Goal: Information Seeking & Learning: Learn about a topic

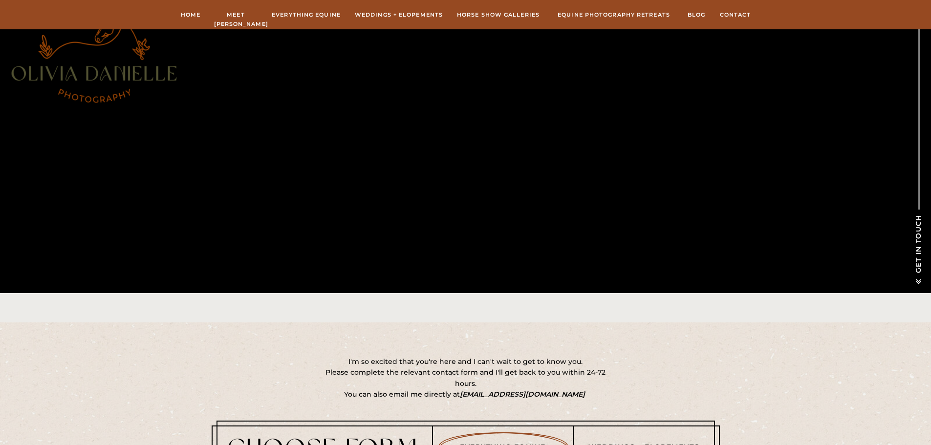
scroll to position [586, 0]
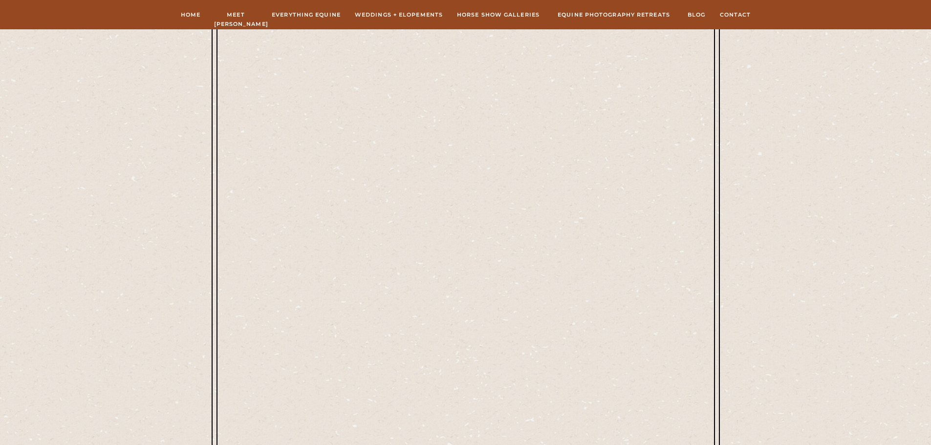
click at [224, 231] on div at bounding box center [466, 269] width 508 height 860
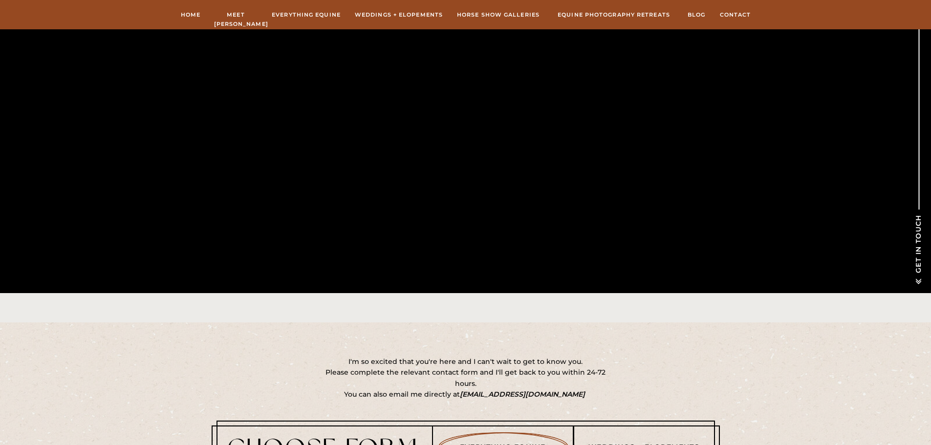
scroll to position [684, 0]
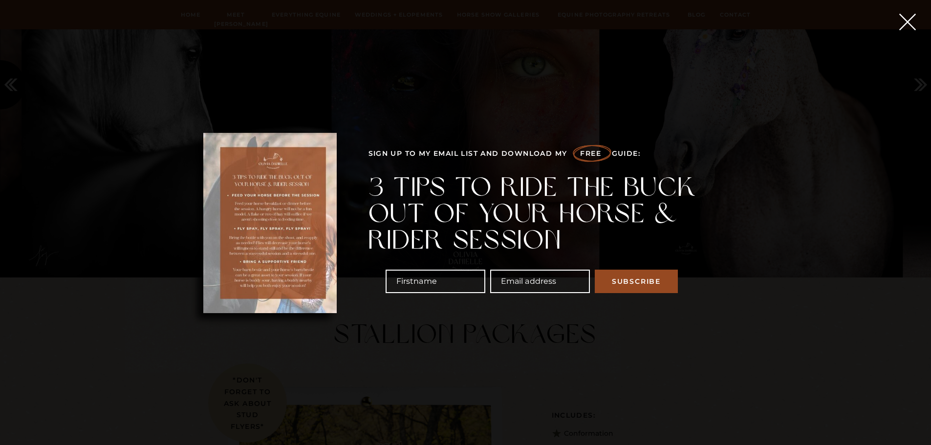
scroll to position [2156, 0]
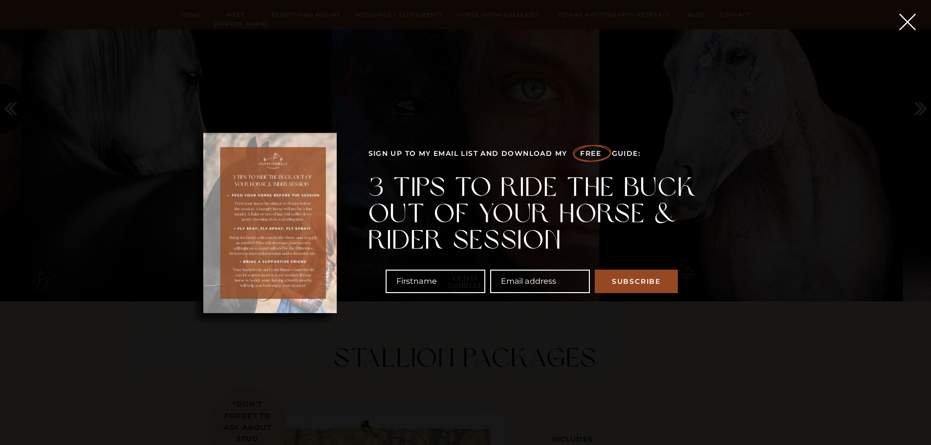
click at [256, 212] on div at bounding box center [269, 223] width 133 height 180
click at [385, 283] on input "First J name" at bounding box center [435, 281] width 100 height 23
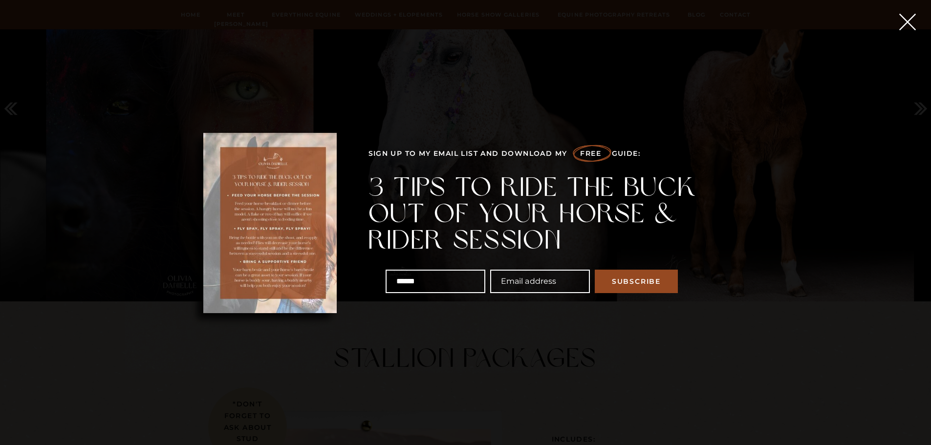
type input "******"
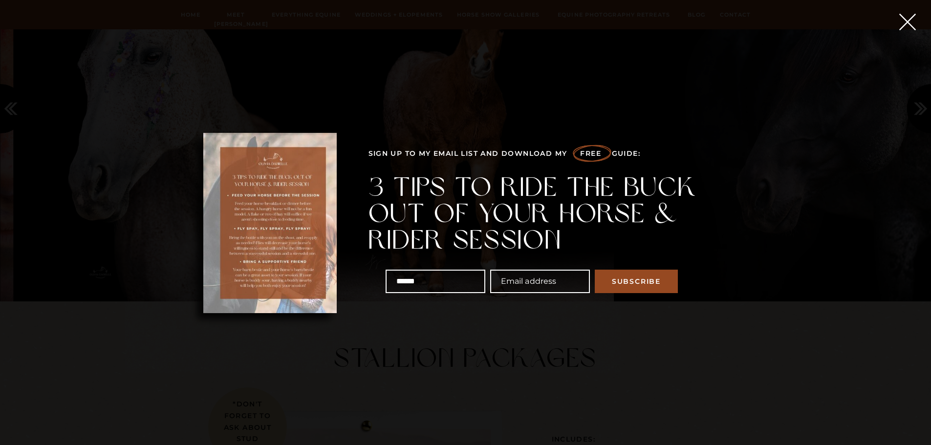
drag, startPoint x: 366, startPoint y: 283, endPoint x: 156, endPoint y: 262, distance: 211.1
click at [161, 270] on div "Everything Equine Home Meet [PERSON_NAME] Everything Equine Weddings + Elopemen…" at bounding box center [465, 366] width 931 height 5044
type input "*"
type input "******"
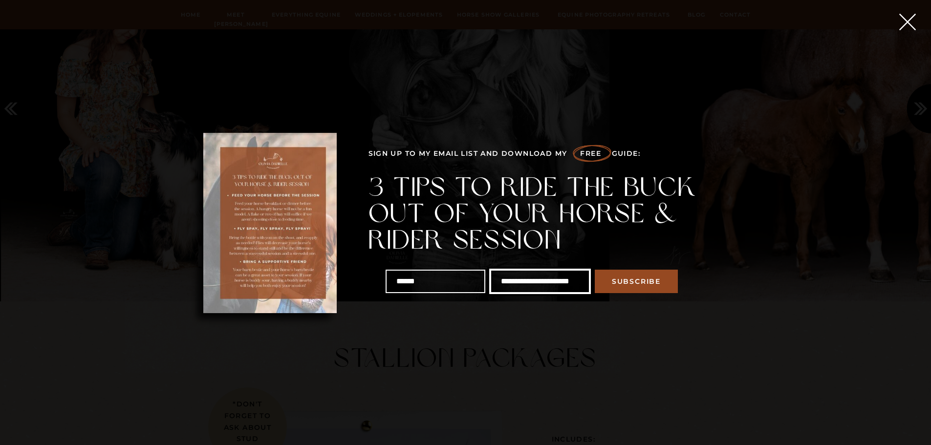
scroll to position [0, 12]
type input "**********"
click at [604, 270] on button "Subscribe" at bounding box center [645, 281] width 83 height 23
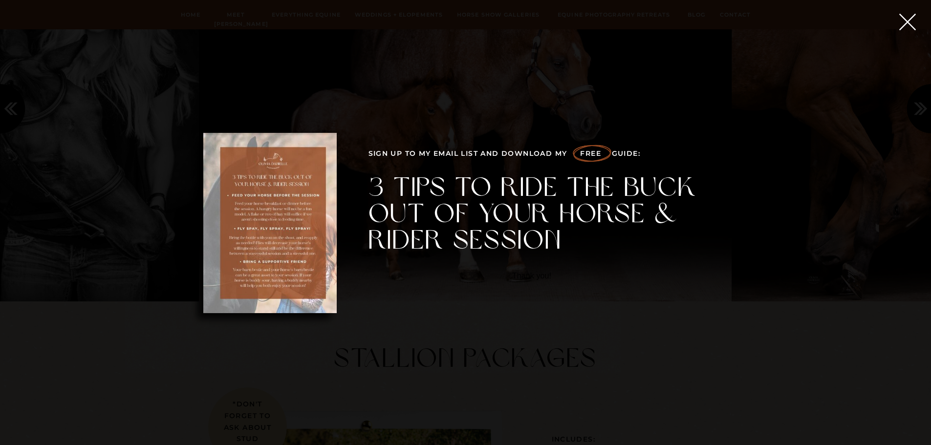
click at [906, 19] on icon at bounding box center [907, 21] width 29 height 29
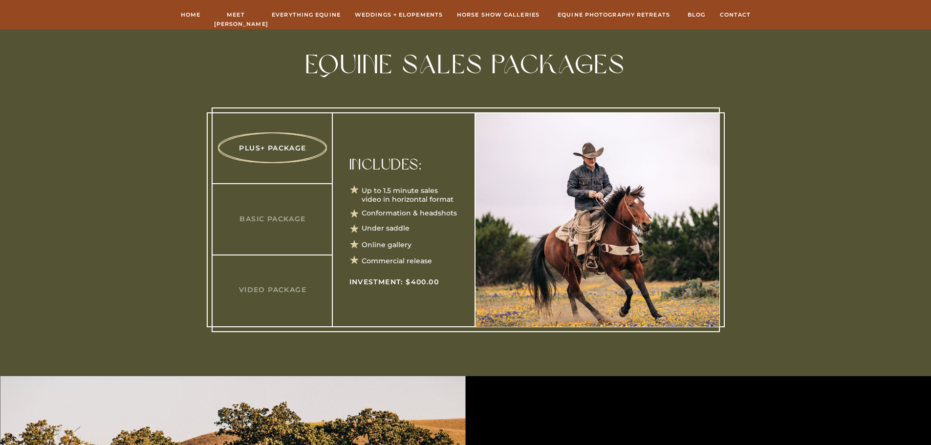
scroll to position [3133, 0]
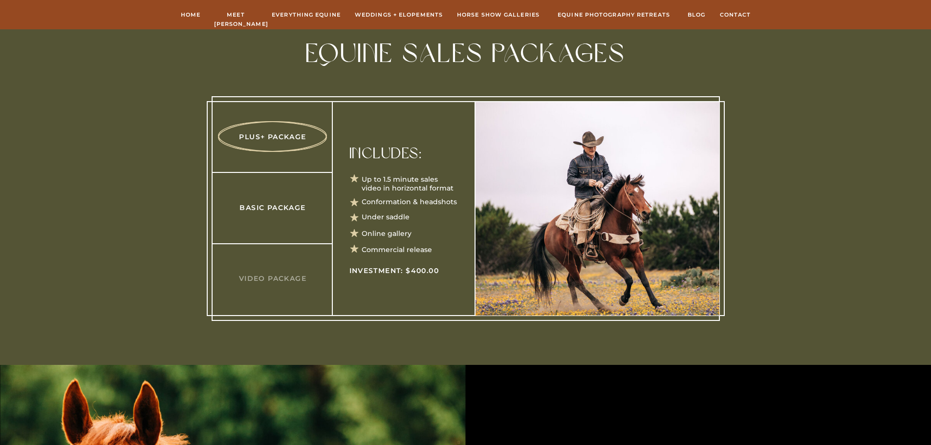
click at [257, 206] on h3 "Basic Package" at bounding box center [273, 207] width 94 height 10
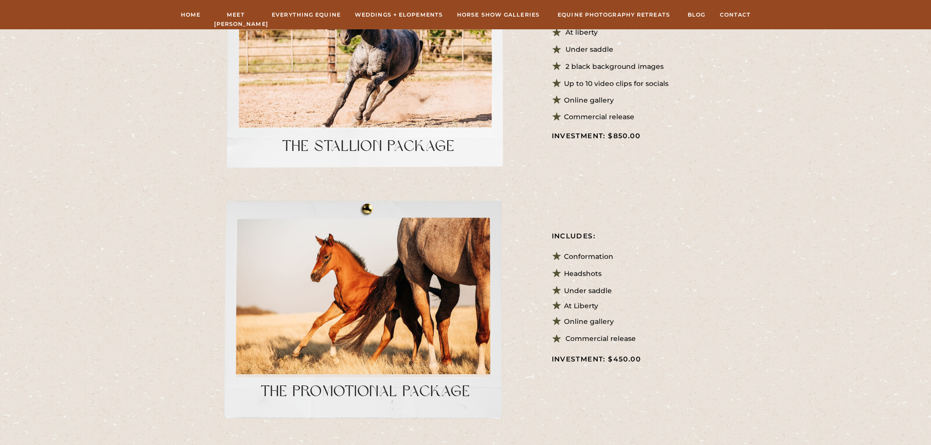
scroll to position [2526, 0]
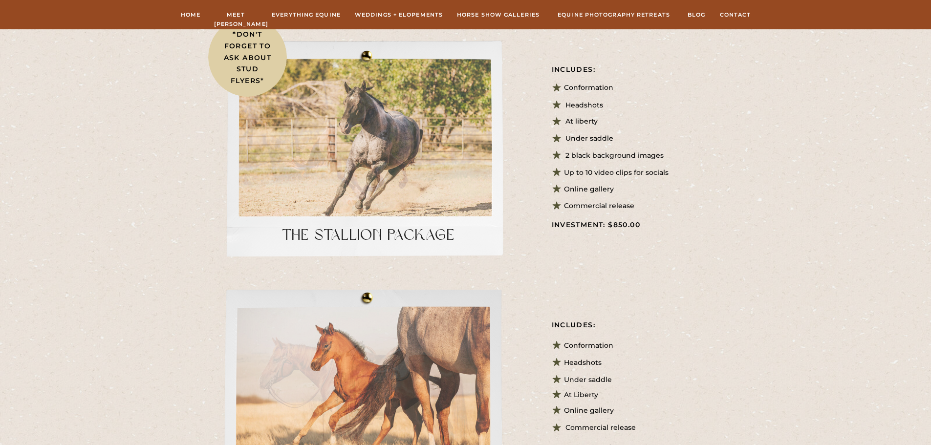
click at [433, 332] on div at bounding box center [366, 400] width 296 height 221
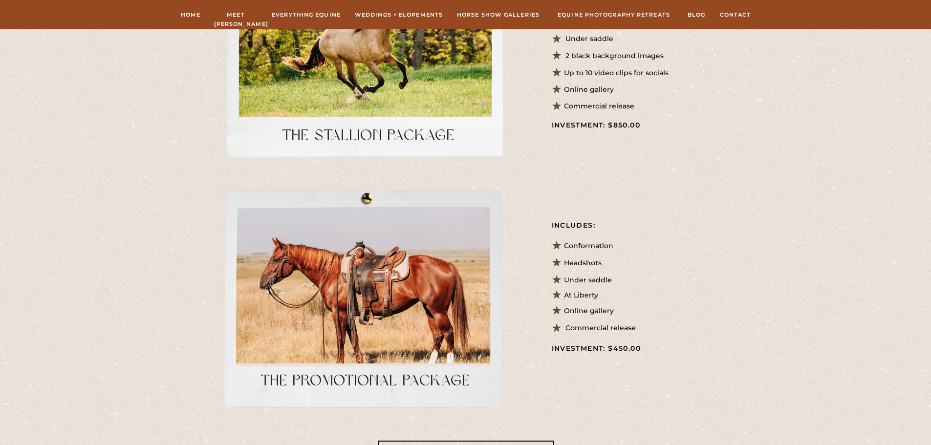
scroll to position [2722, 0]
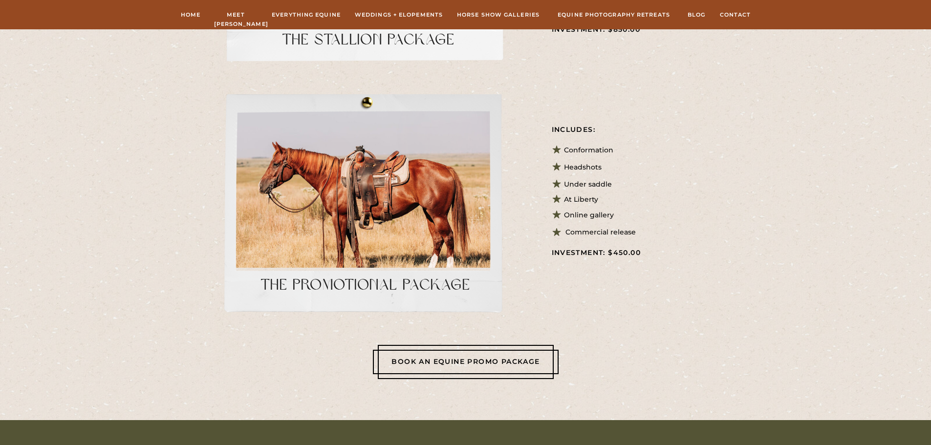
click at [392, 289] on h3 "The PromOtional package" at bounding box center [365, 283] width 229 height 12
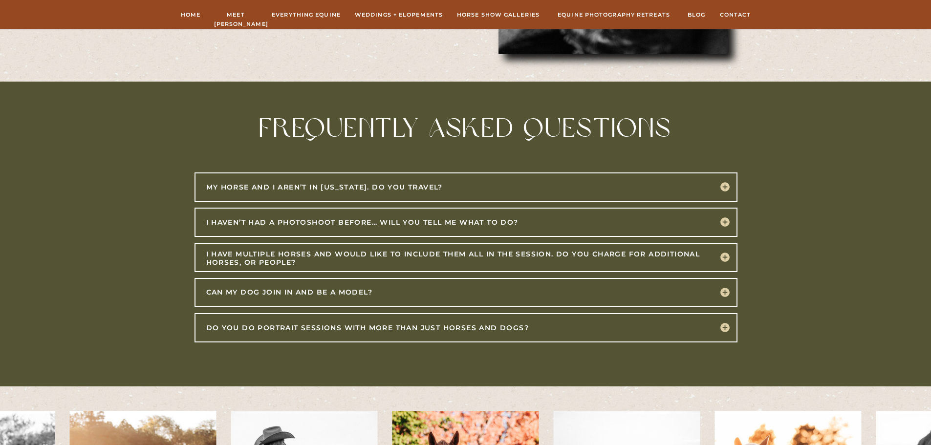
scroll to position [4208, 0]
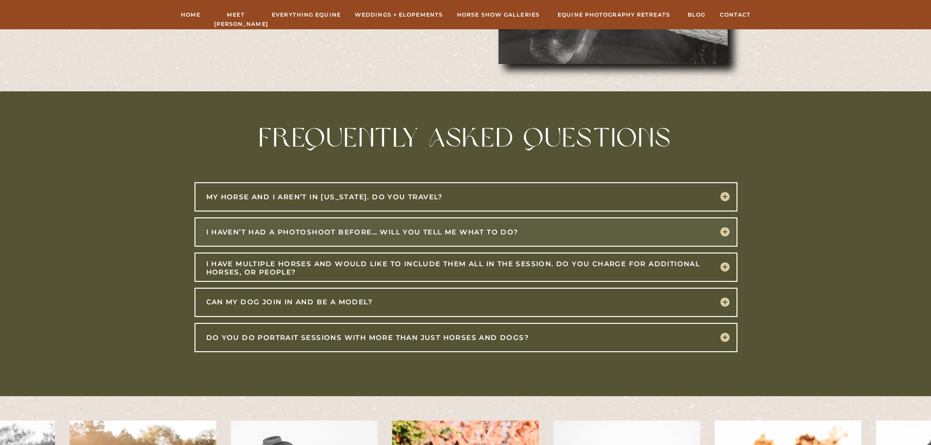
click at [438, 231] on div at bounding box center [465, 231] width 543 height 29
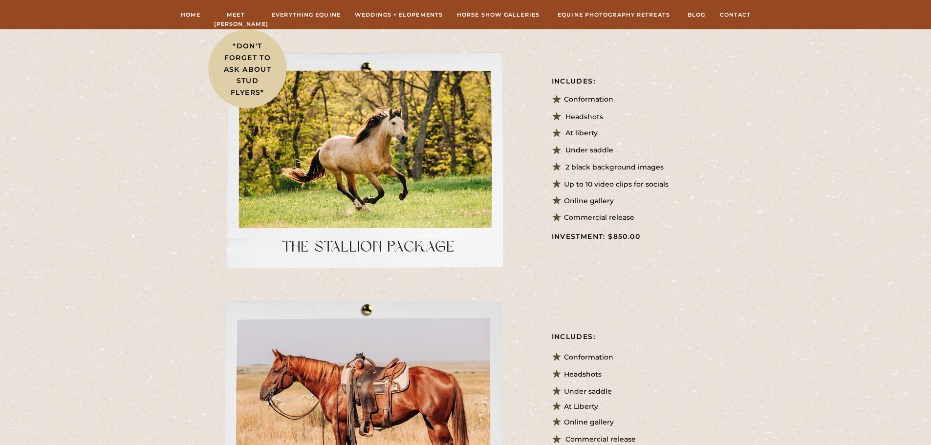
scroll to position [2248, 0]
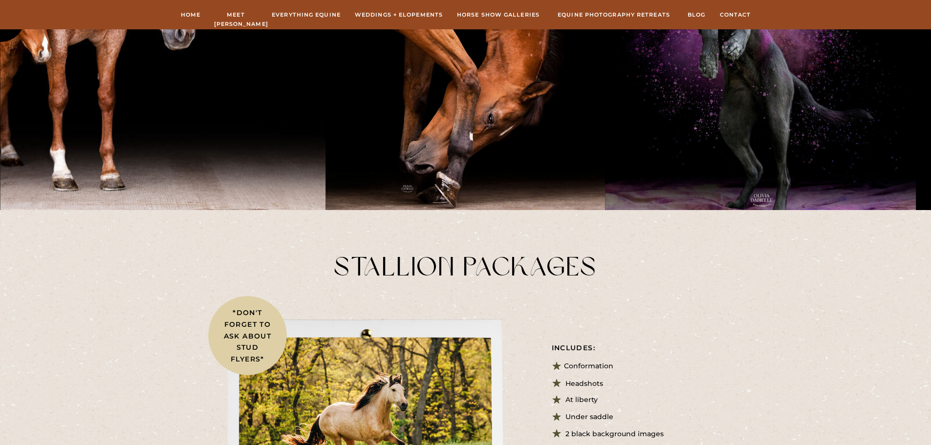
click at [508, 21] on img at bounding box center [465, 17] width 279 height 386
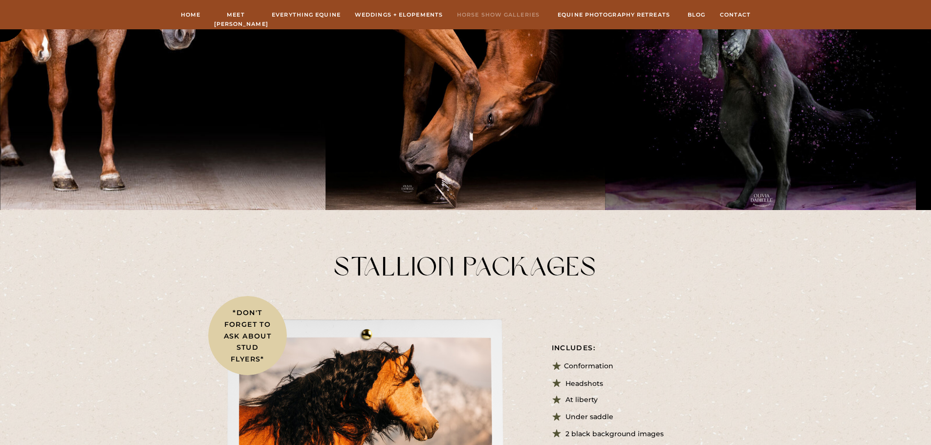
click at [476, 18] on nav "hORSE sHOW gALLERIES" at bounding box center [498, 14] width 86 height 9
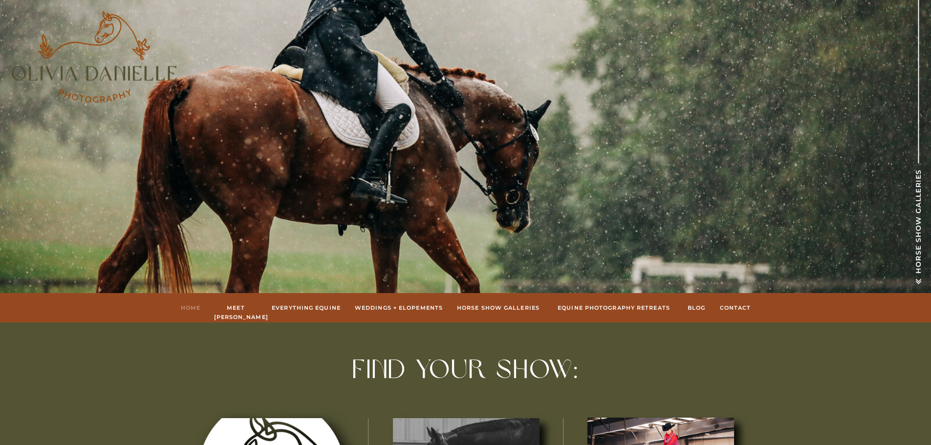
click at [192, 310] on nav "Home" at bounding box center [190, 307] width 21 height 9
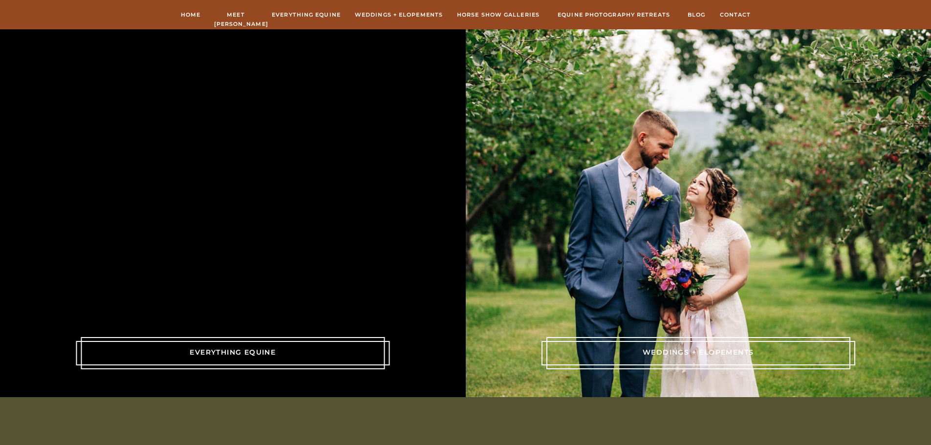
scroll to position [2055, 0]
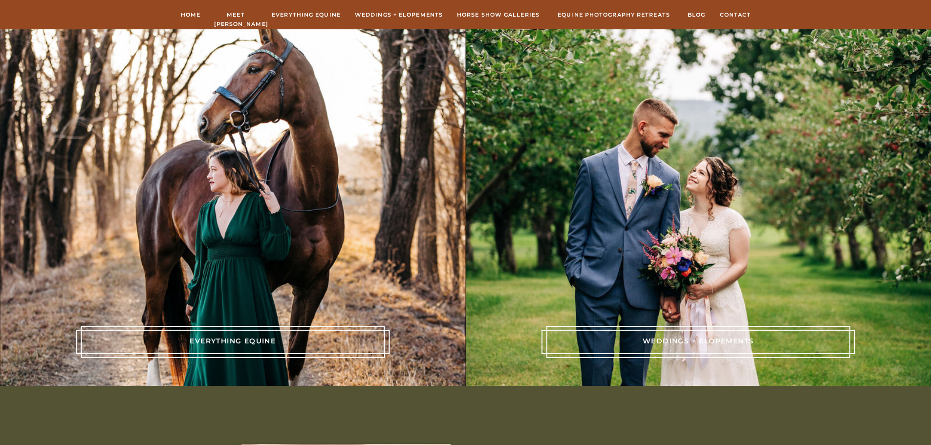
click at [221, 348] on div at bounding box center [233, 342] width 304 height 32
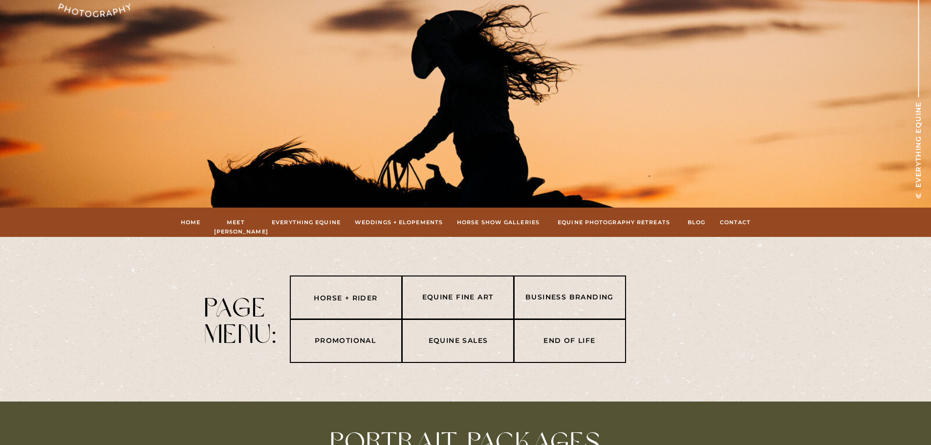
scroll to position [98, 0]
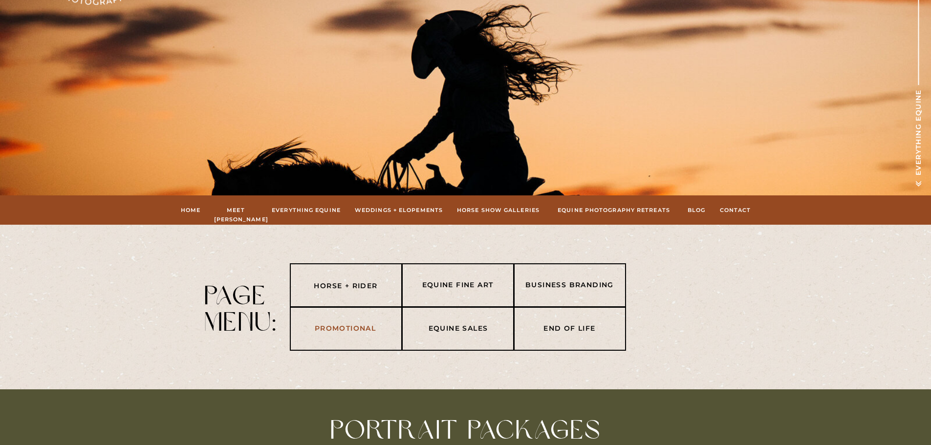
click at [345, 329] on nav "Promotional" at bounding box center [346, 329] width 102 height 12
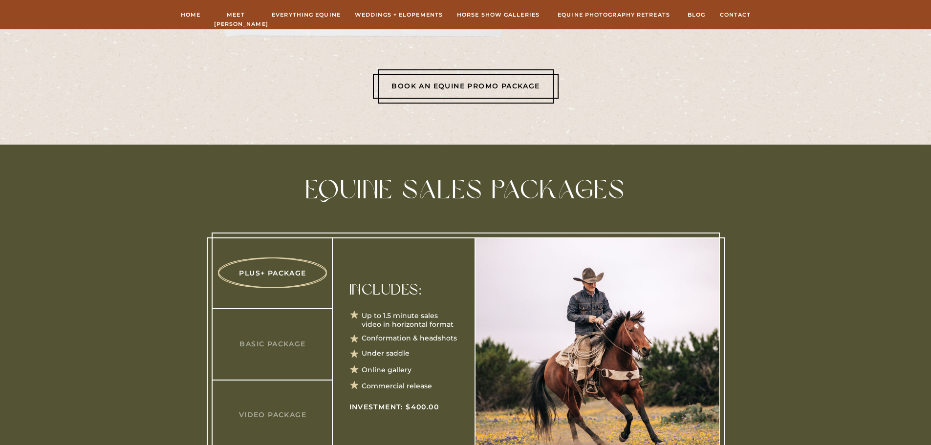
scroll to position [3015, 0]
